Goal: Task Accomplishment & Management: Complete application form

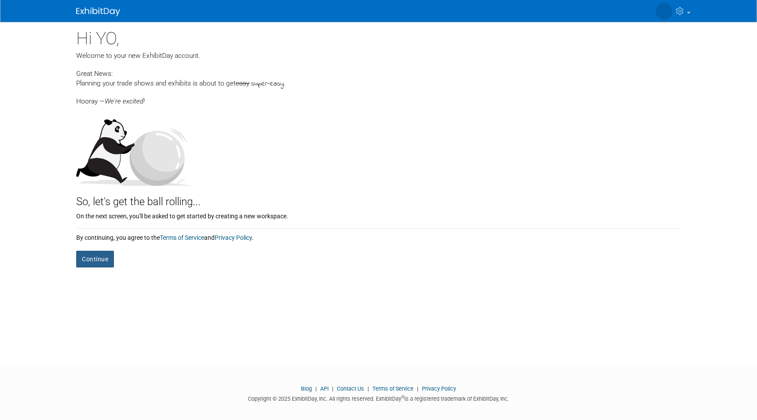
click at [90, 253] on button "Continue" at bounding box center [95, 259] width 38 height 17
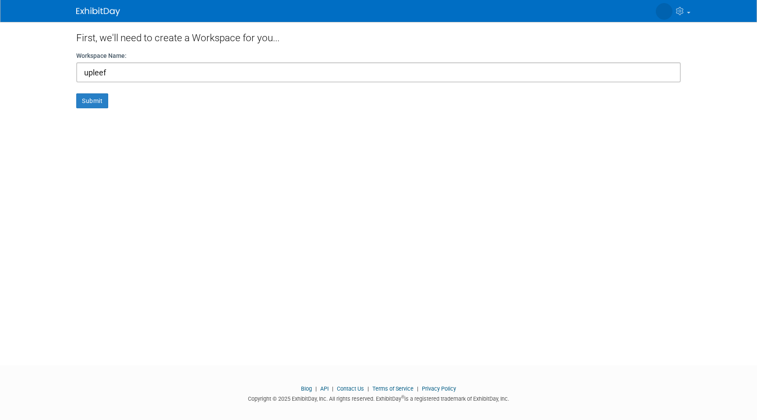
type input "upleef"
click at [76, 93] on button "Submit" at bounding box center [92, 100] width 32 height 15
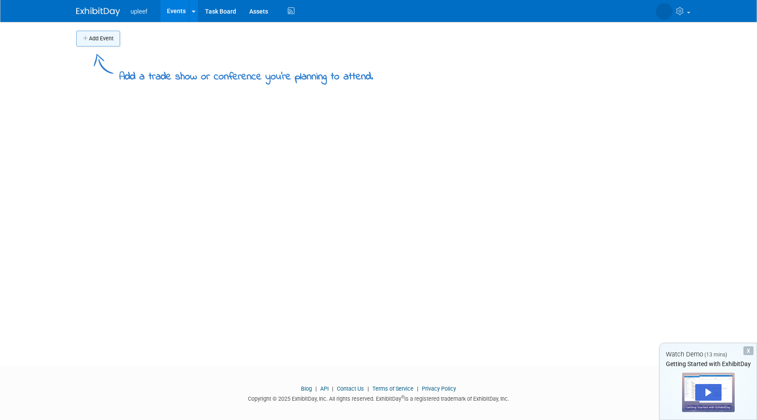
click at [112, 43] on button "Add Event" at bounding box center [98, 39] width 44 height 16
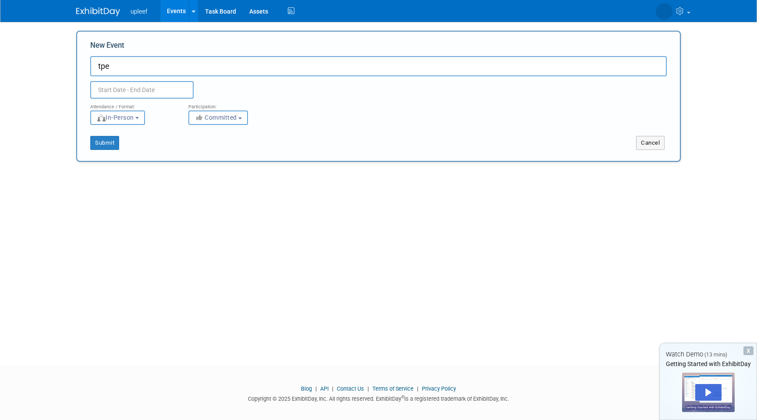
type input "tpe"
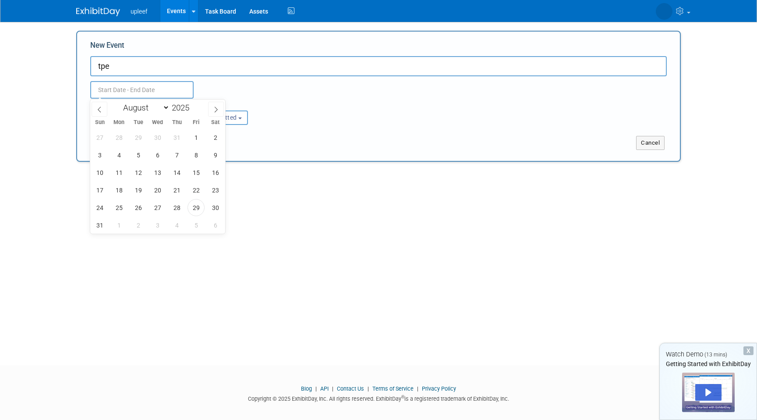
click at [117, 89] on input "text" at bounding box center [141, 90] width 103 height 18
click at [99, 231] on span "31" at bounding box center [99, 224] width 17 height 17
type input "[DATE] to [DATE]"
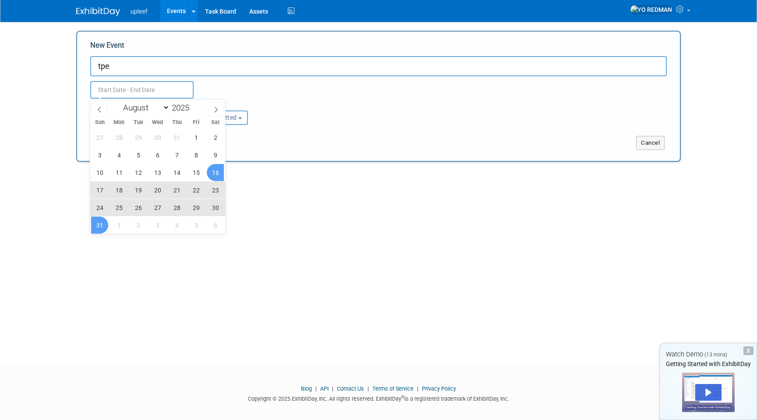
type input "[DATE] to [DATE]"
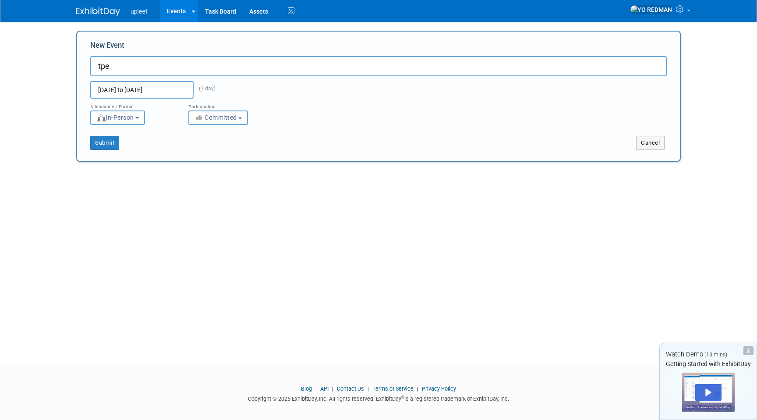
click at [452, 149] on div "Cancel" at bounding box center [528, 143] width 301 height 14
drag, startPoint x: 123, startPoint y: 147, endPoint x: 113, endPoint y: 144, distance: 10.4
click at [113, 144] on div "Submit" at bounding box center [202, 143] width 251 height 14
click at [113, 144] on button "Submit" at bounding box center [104, 143] width 29 height 14
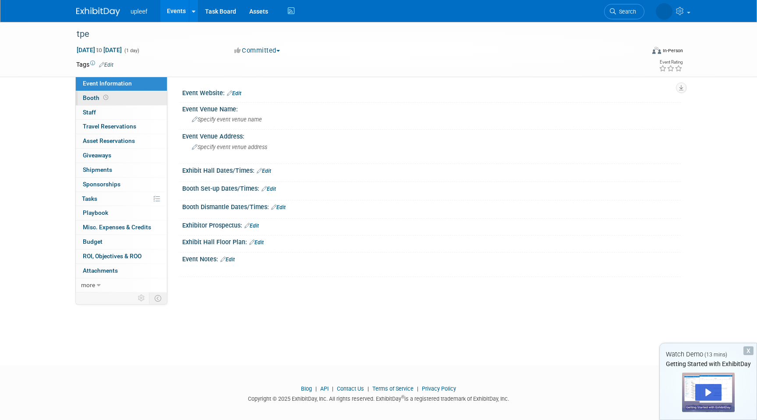
click at [111, 96] on link "Booth" at bounding box center [121, 98] width 91 height 14
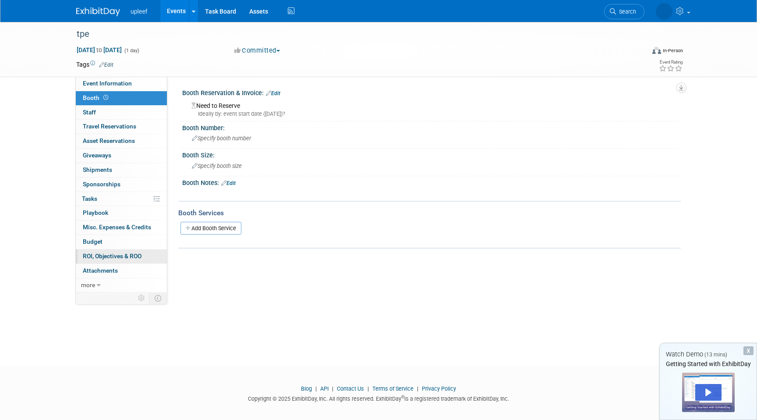
scroll to position [7, 0]
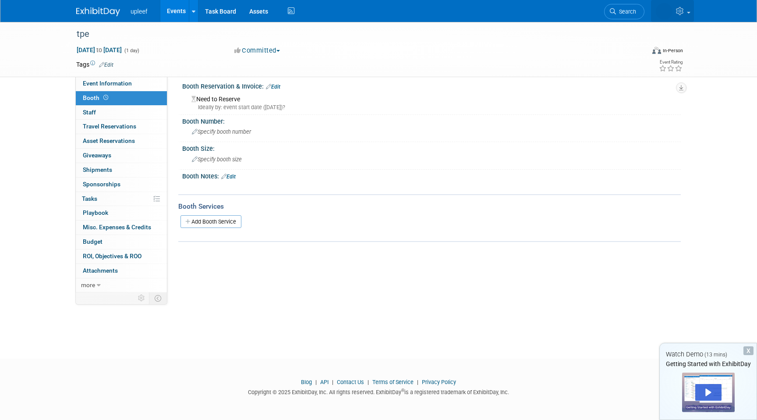
click at [664, 12] on img at bounding box center [664, 11] width 17 height 17
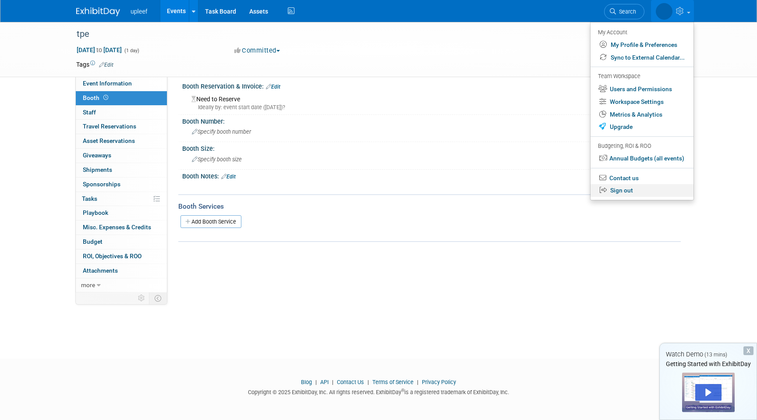
click at [619, 192] on link "Sign out" at bounding box center [642, 190] width 103 height 13
